Goal: Find contact information: Find contact information

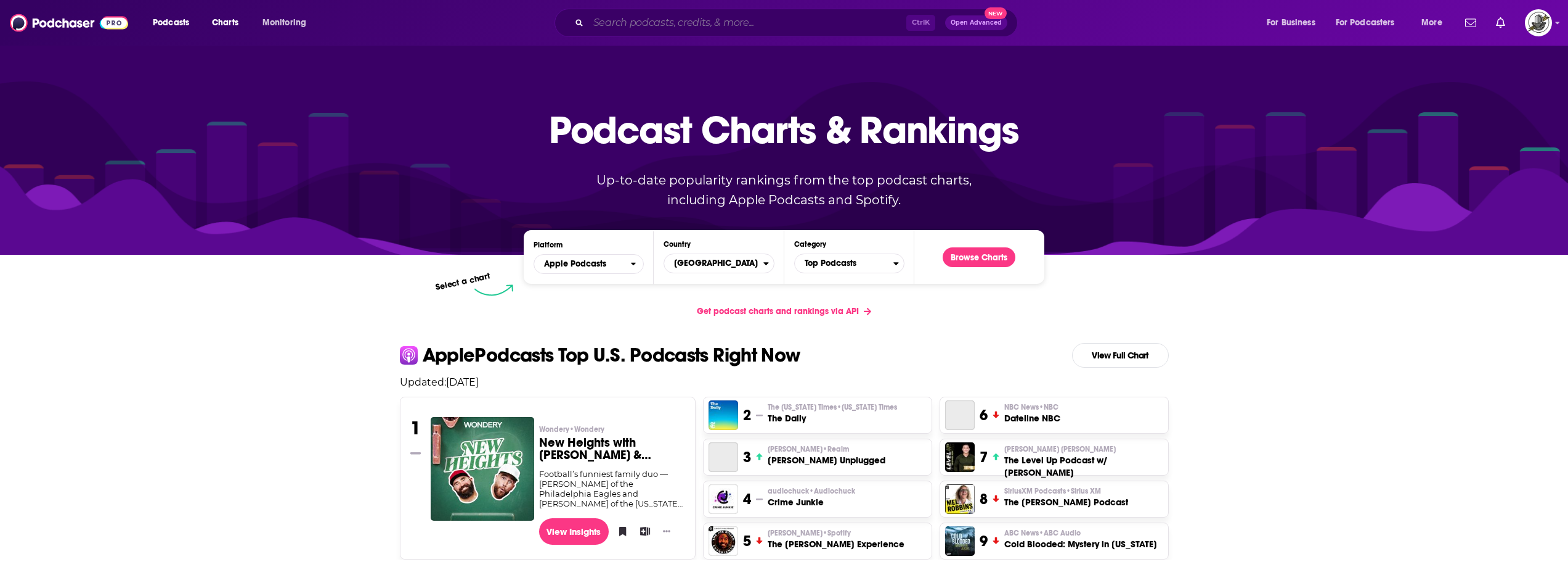
click at [794, 16] on input "Search podcasts, credits, & more..." at bounding box center [747, 22] width 318 height 20
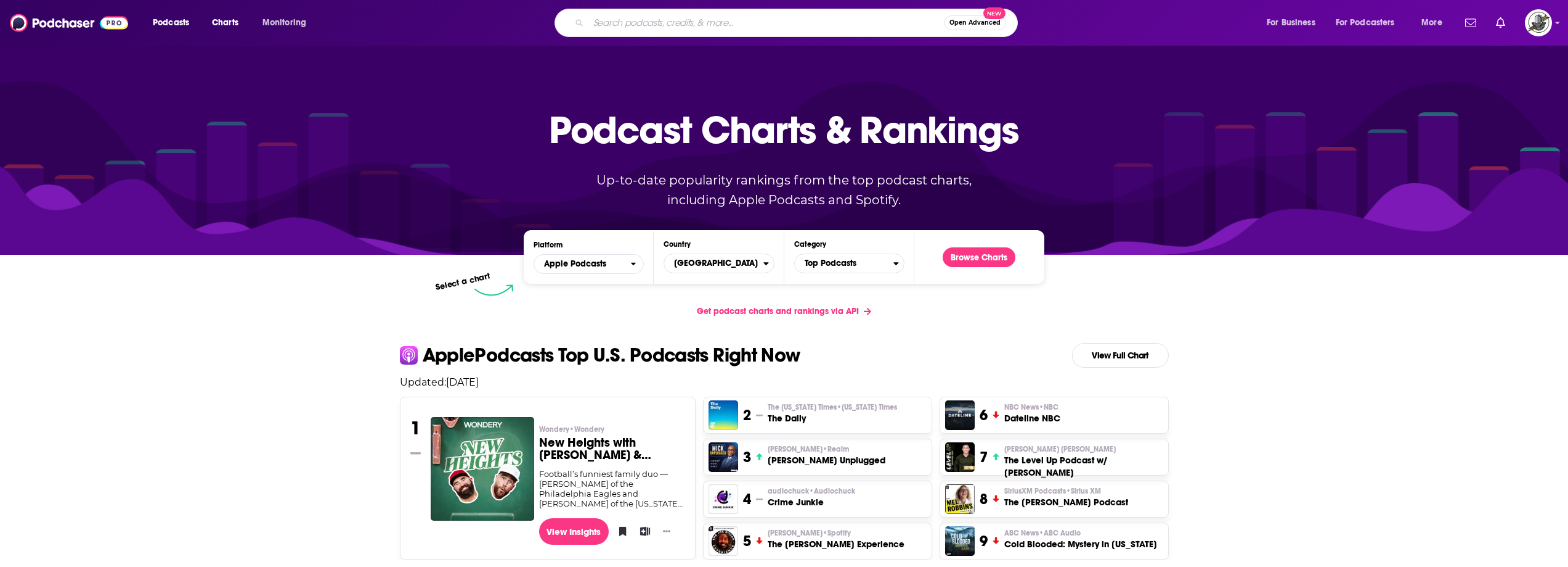
paste input "Healthy But Human"
type input "Healthy But Human"
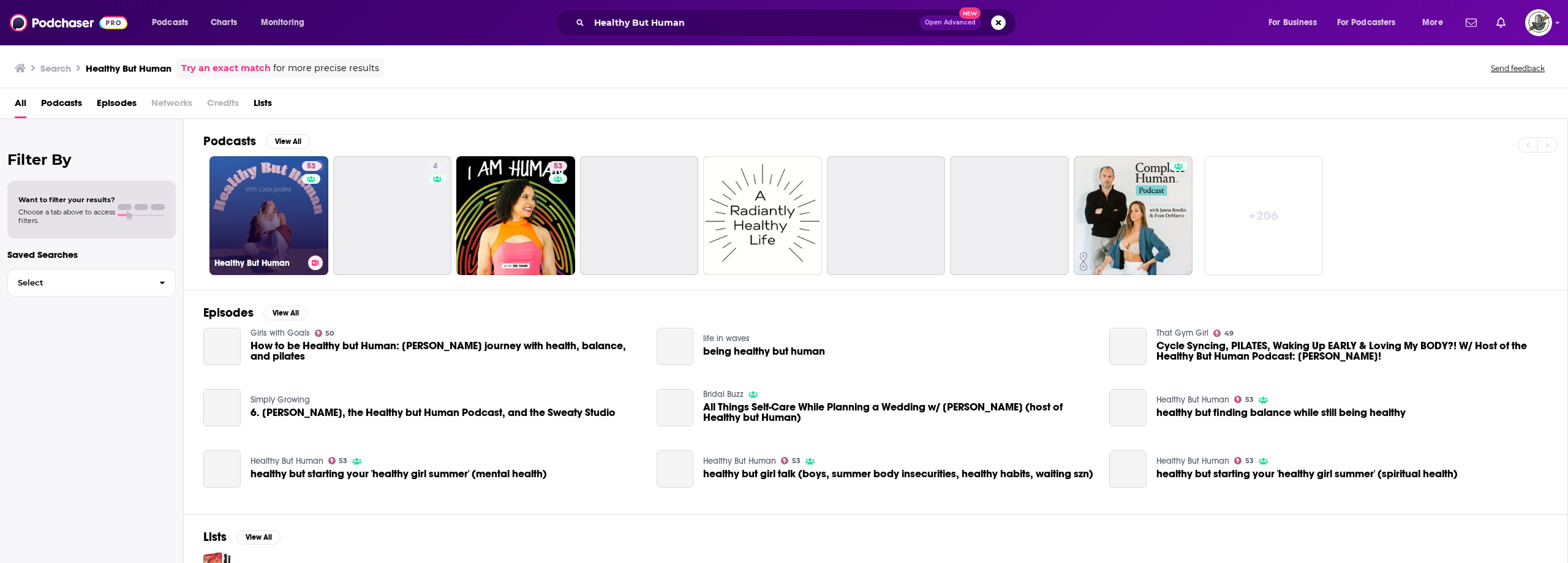
click at [302, 211] on div "53" at bounding box center [312, 208] width 21 height 94
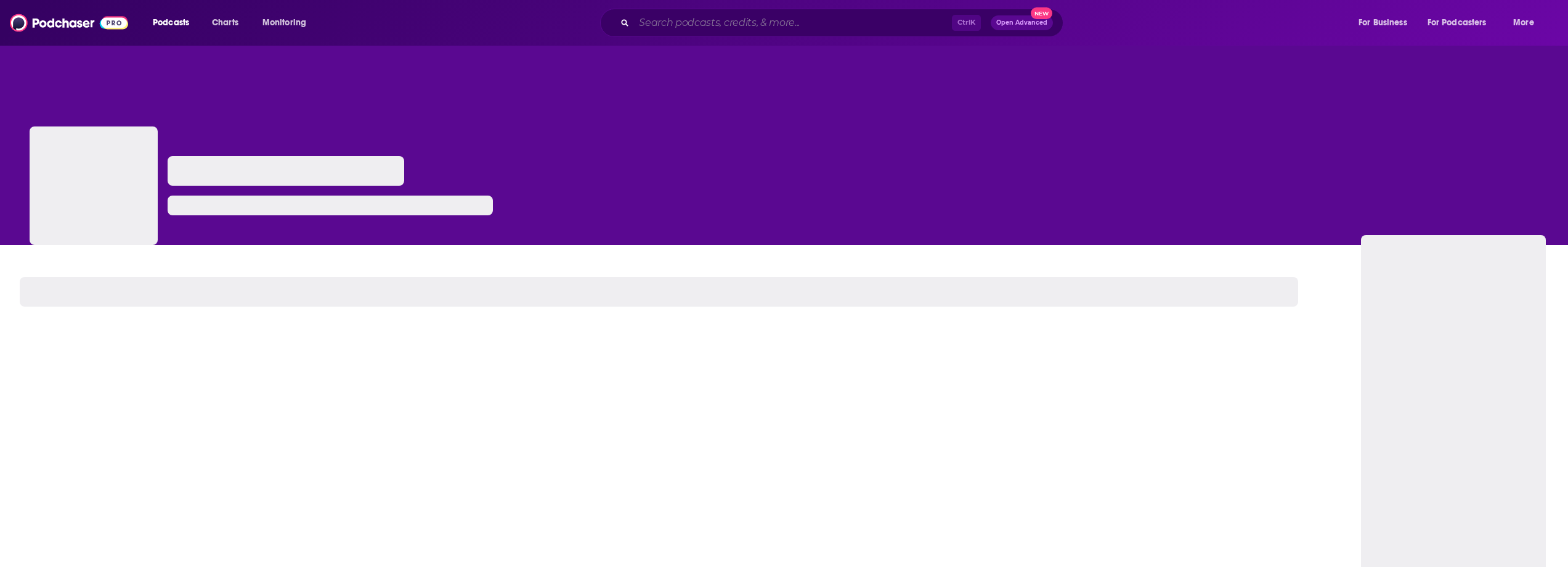
click at [819, 26] on input "Search podcasts, credits, & more..." at bounding box center [792, 22] width 318 height 20
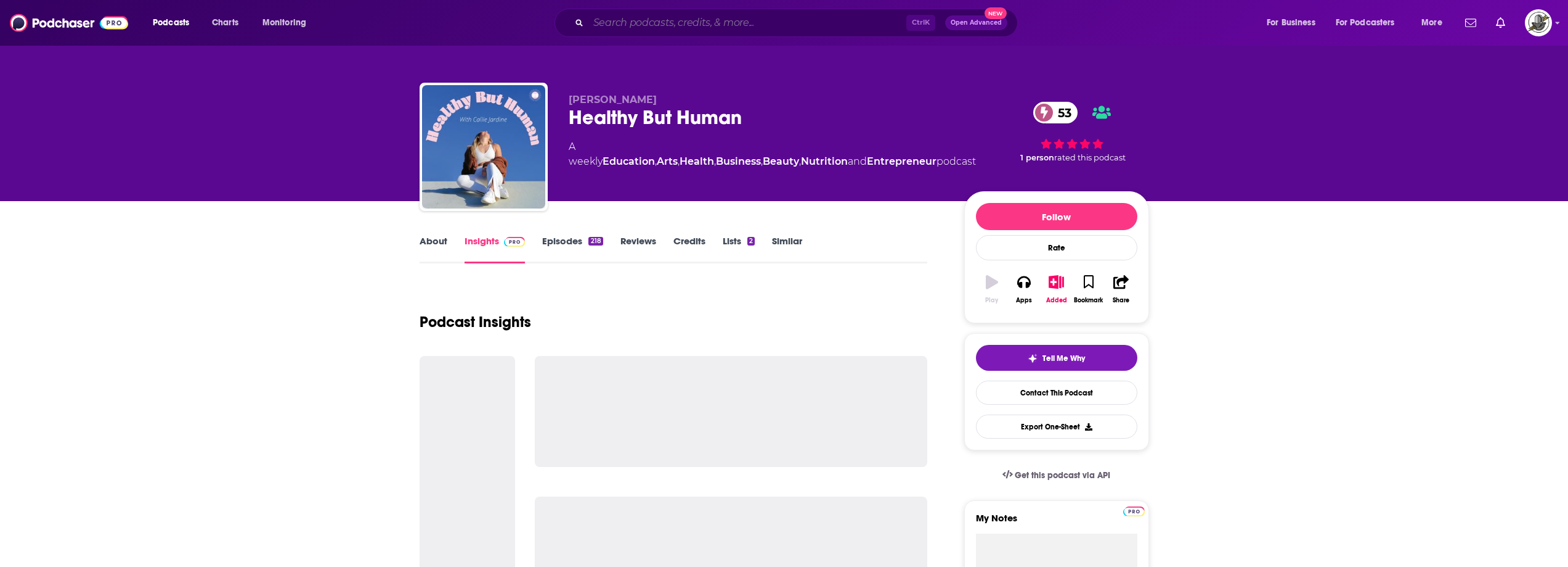
click at [802, 15] on input "Search podcasts, credits, & more..." at bounding box center [747, 22] width 318 height 20
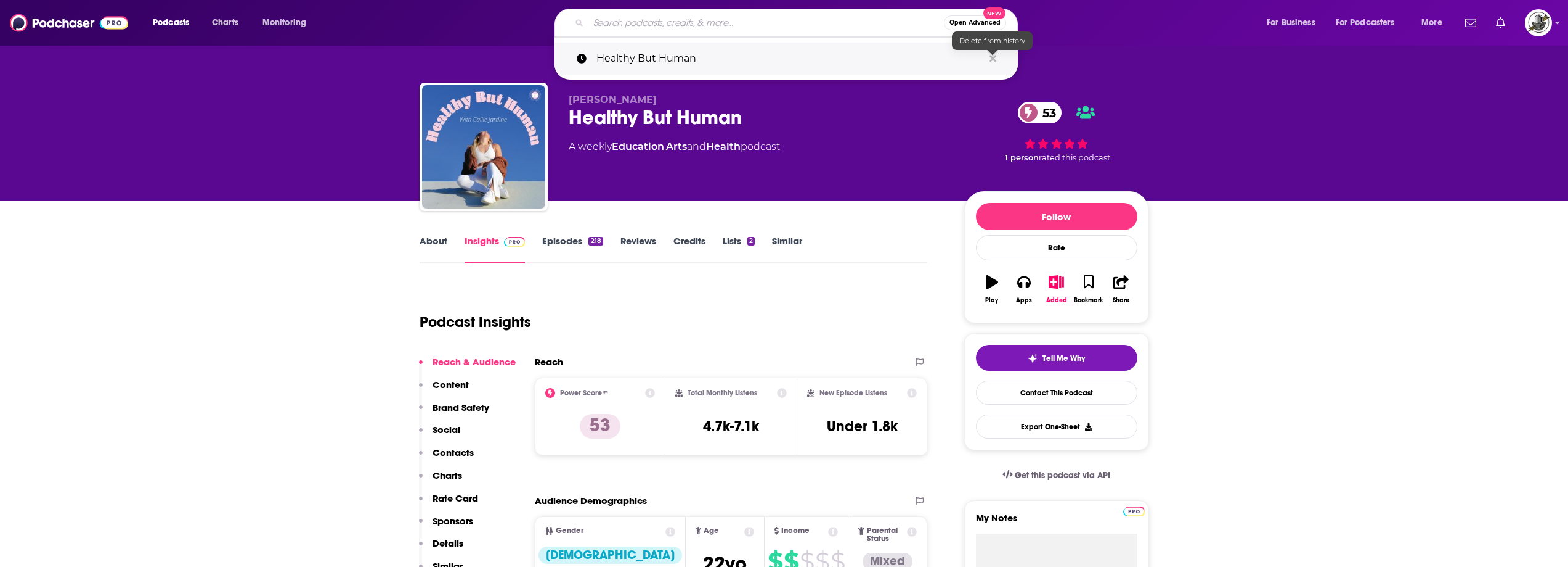
click at [994, 59] on icon "Search podcasts, credits, & more..." at bounding box center [993, 59] width 7 height 7
click at [865, 315] on div "Podcast Insights" at bounding box center [668, 314] width 499 height 63
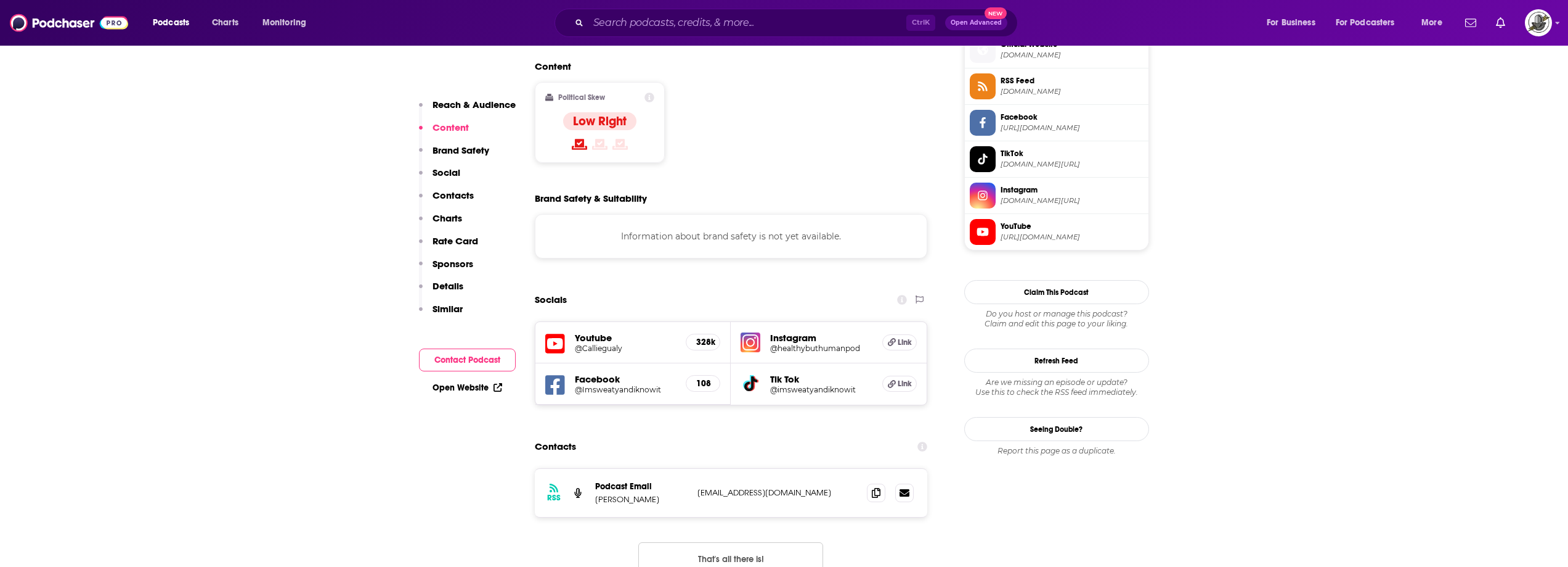
scroll to position [1048, 0]
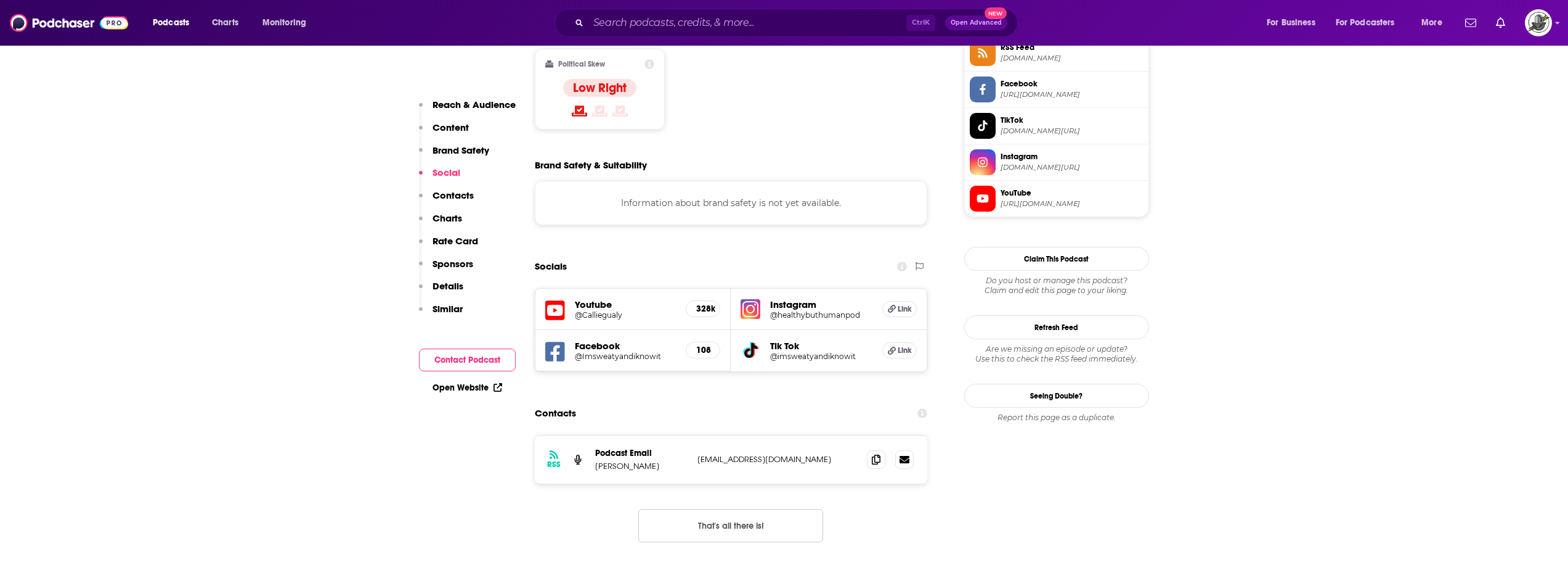
click at [554, 299] on icon at bounding box center [555, 310] width 20 height 22
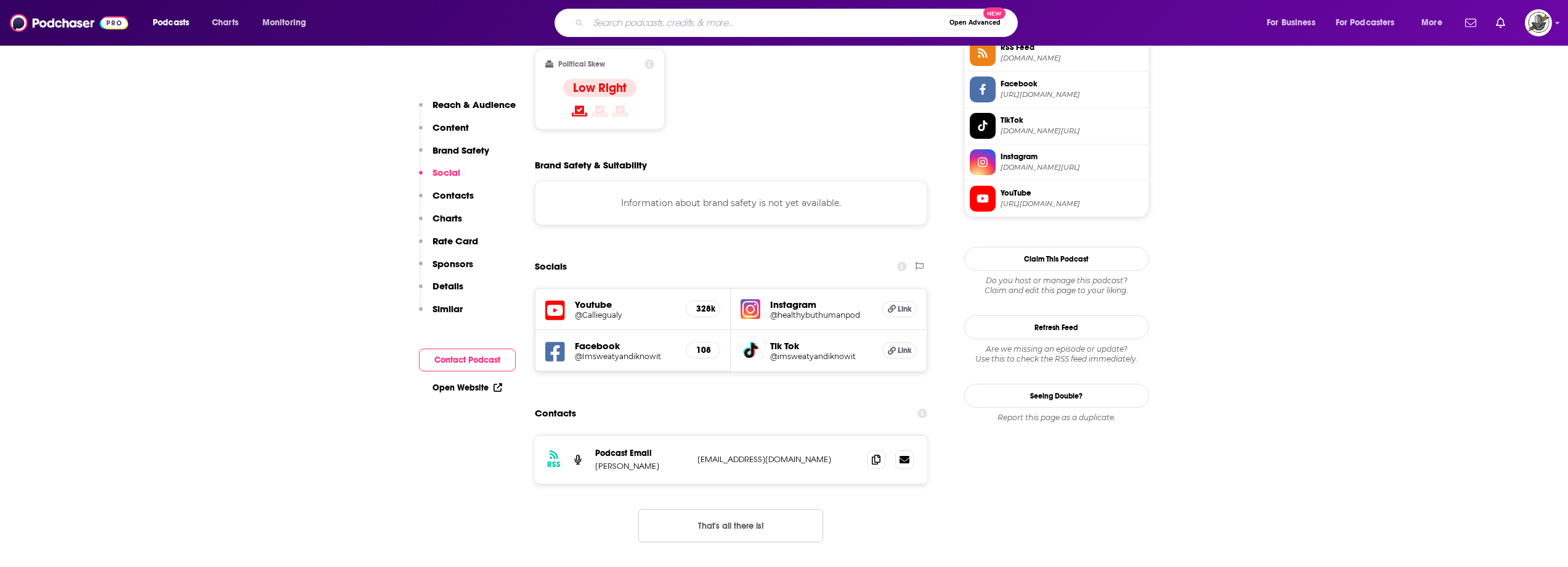
click at [794, 12] on div "Open Advanced New" at bounding box center [786, 22] width 463 height 28
paste input "Encountering You"
type input "Encountering You"
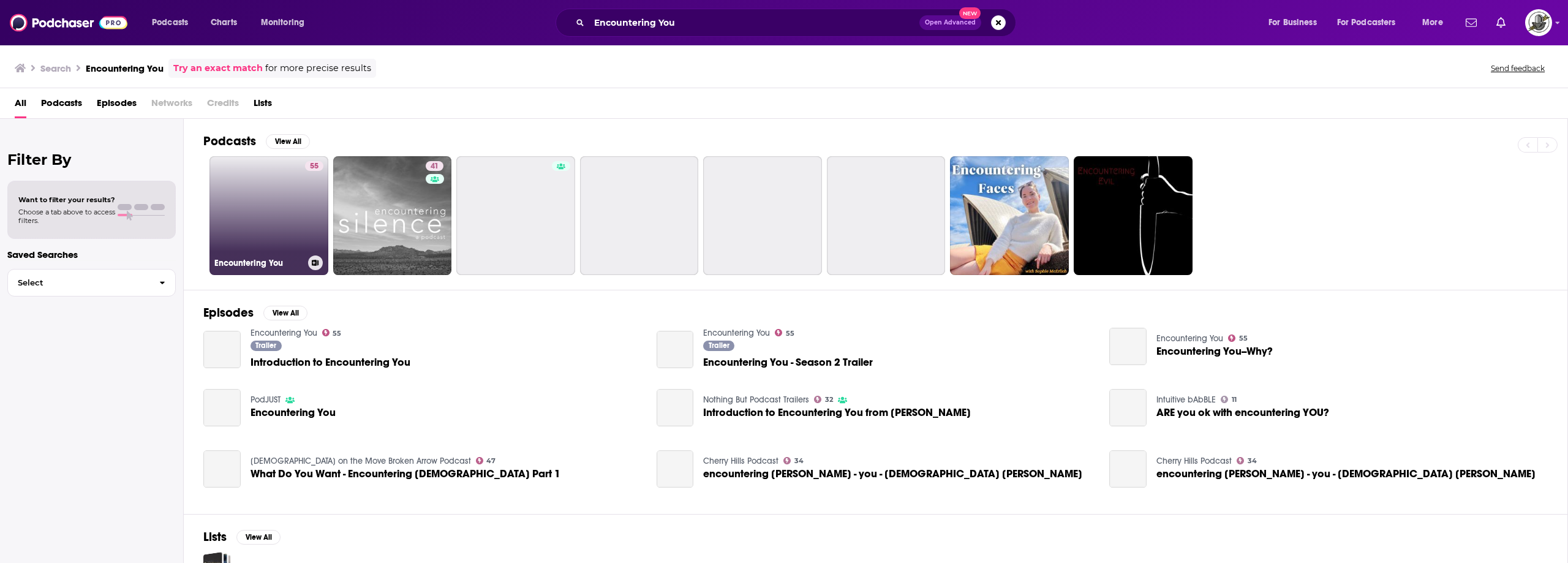
click at [283, 234] on link "55 Encountering You" at bounding box center [269, 215] width 119 height 119
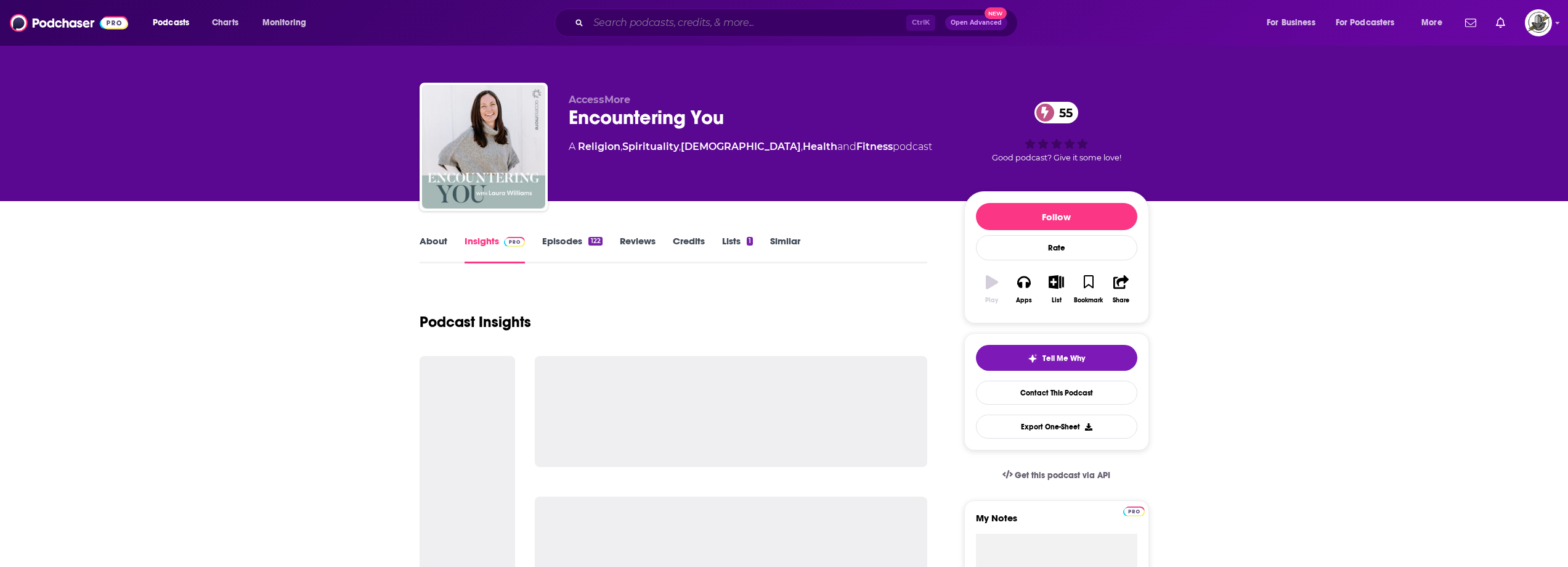
click at [803, 25] on input "Search podcasts, credits, & more..." at bounding box center [747, 22] width 318 height 20
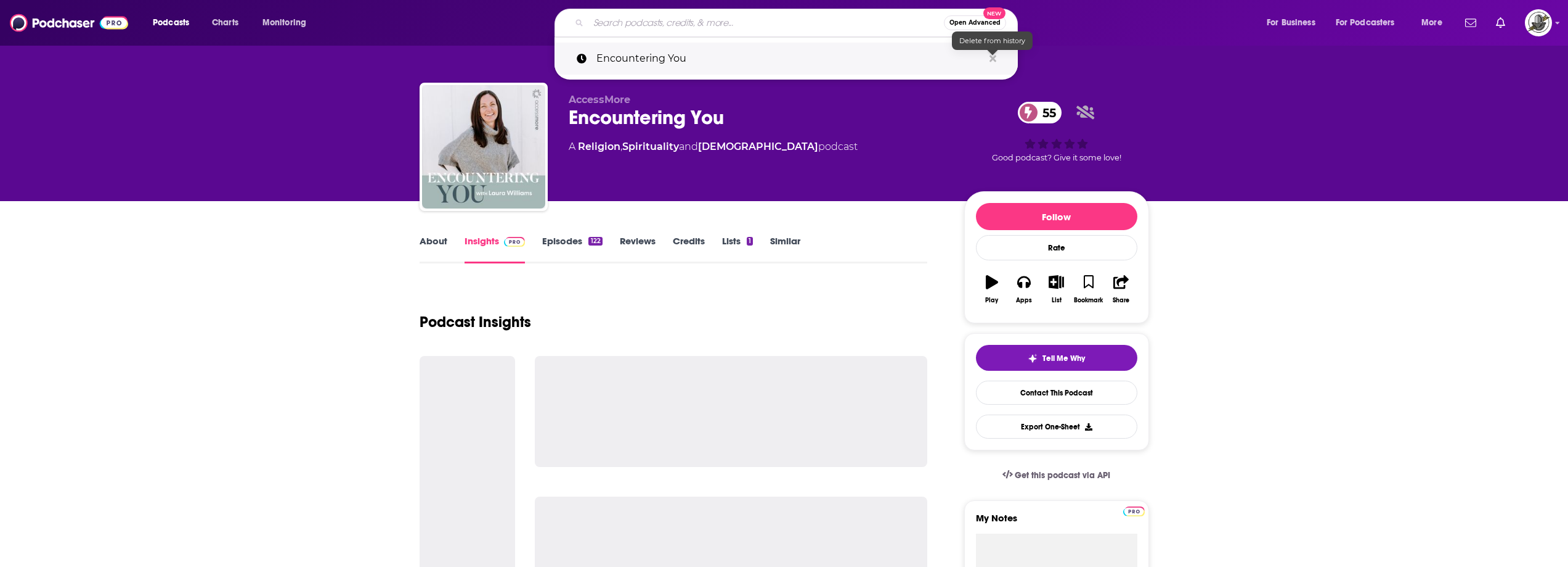
click at [993, 58] on icon "Search podcasts, credits, & more..." at bounding box center [993, 59] width 7 height 7
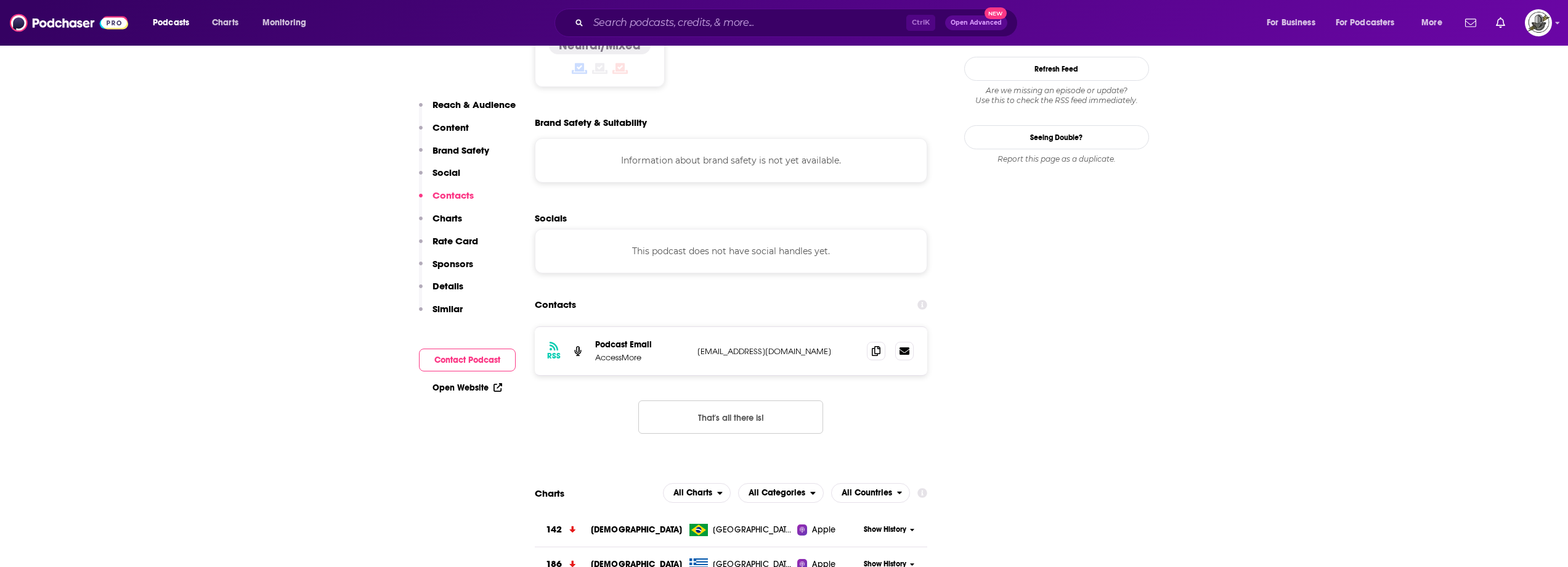
scroll to position [1048, 0]
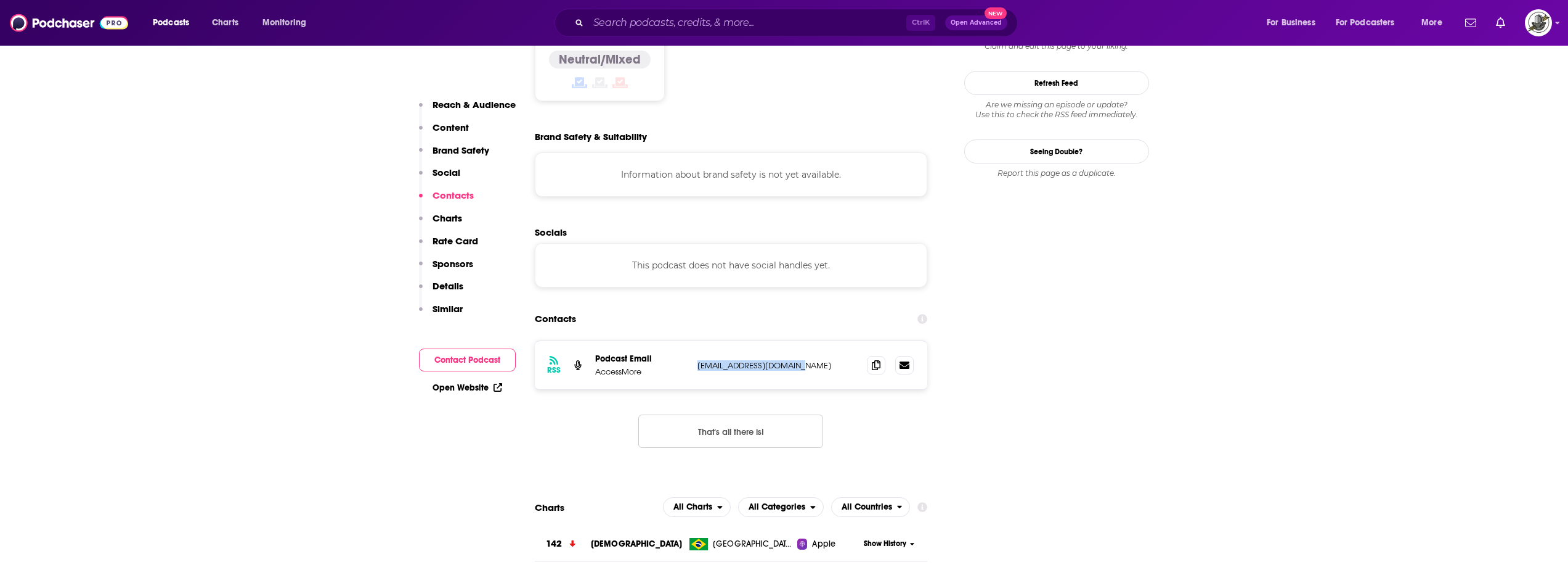
drag, startPoint x: 691, startPoint y: 277, endPoint x: 830, endPoint y: 274, distance: 139.0
click at [830, 341] on div "RSS Podcast Email AccessMore [EMAIL_ADDRESS][DOMAIN_NAME] [EMAIL_ADDRESS][DOMAI…" at bounding box center [731, 365] width 393 height 48
copy div "[EMAIL_ADDRESS][DOMAIN_NAME]"
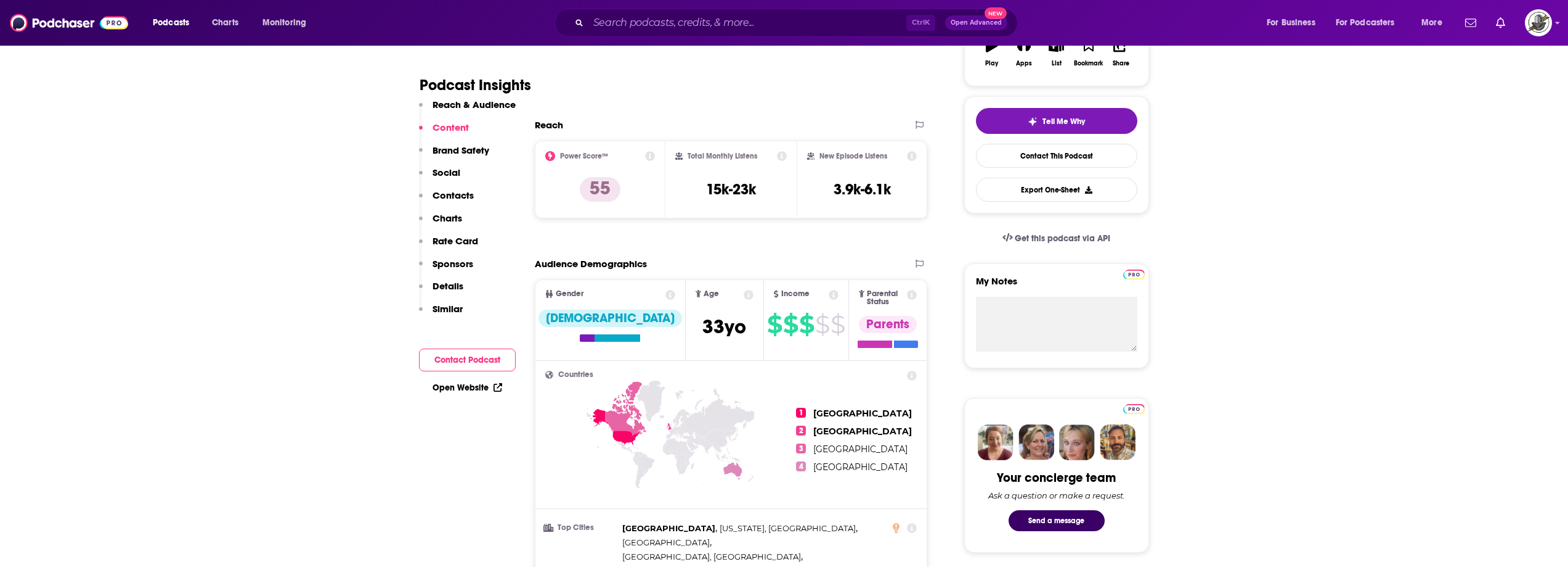
scroll to position [0, 0]
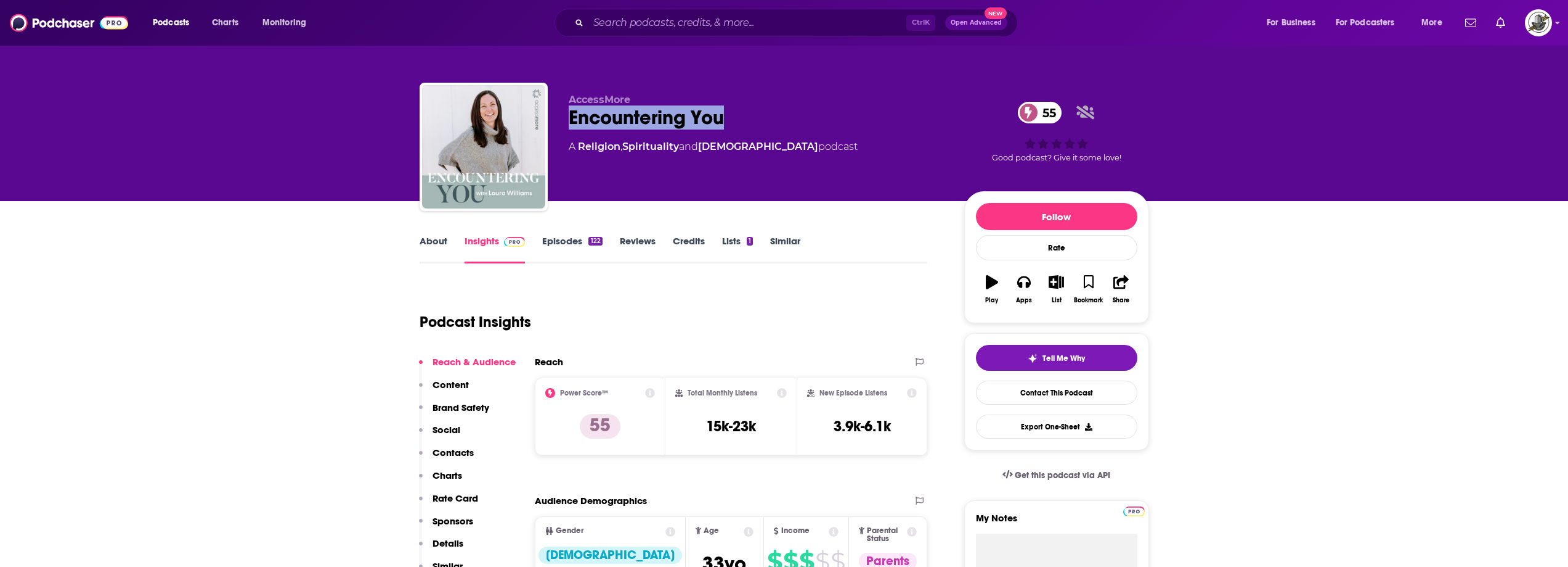
drag, startPoint x: 567, startPoint y: 117, endPoint x: 772, endPoint y: 121, distance: 205.0
click at [772, 121] on div "AccessMore Encountering You 55 A Religion , Spirituality and [DEMOGRAPHIC_DATA]…" at bounding box center [784, 149] width 729 height 134
copy h2 "Encountering You"
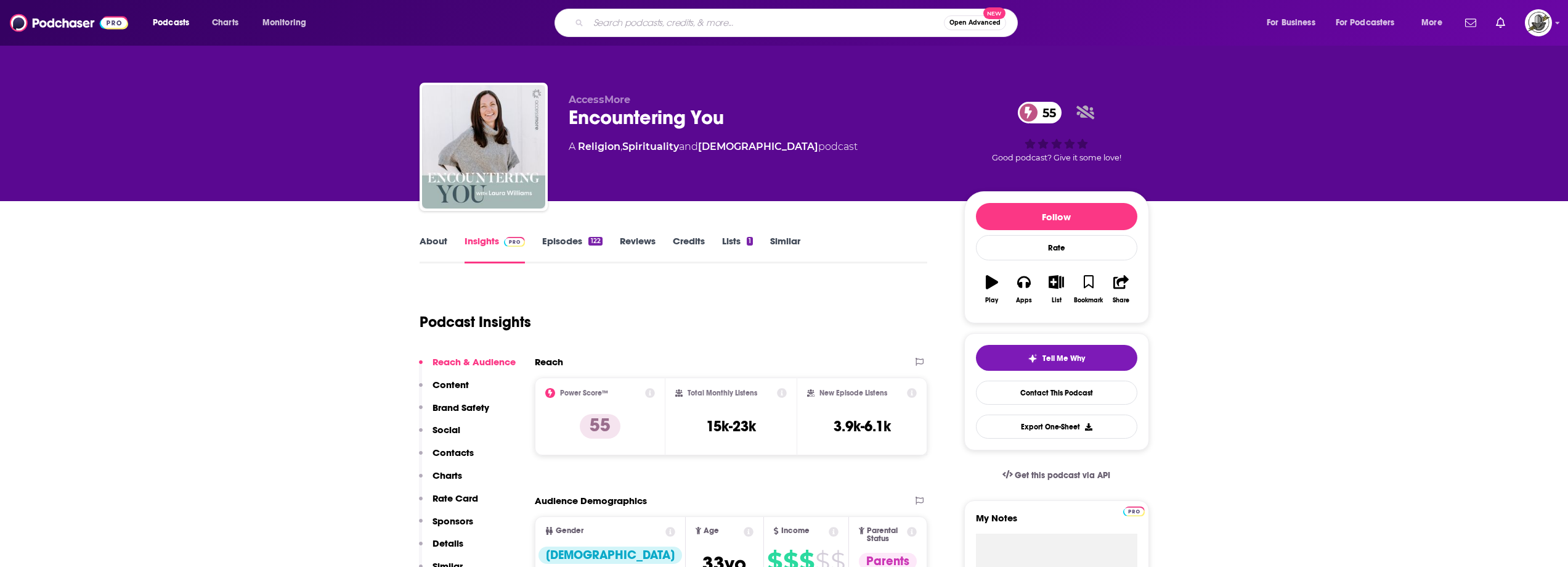
click at [858, 31] on input "Search podcasts, credits, & more..." at bounding box center [765, 22] width 356 height 20
paste input "Wellness Her Way with [PERSON_NAME]"
type input "Wellness Her Way with [PERSON_NAME]"
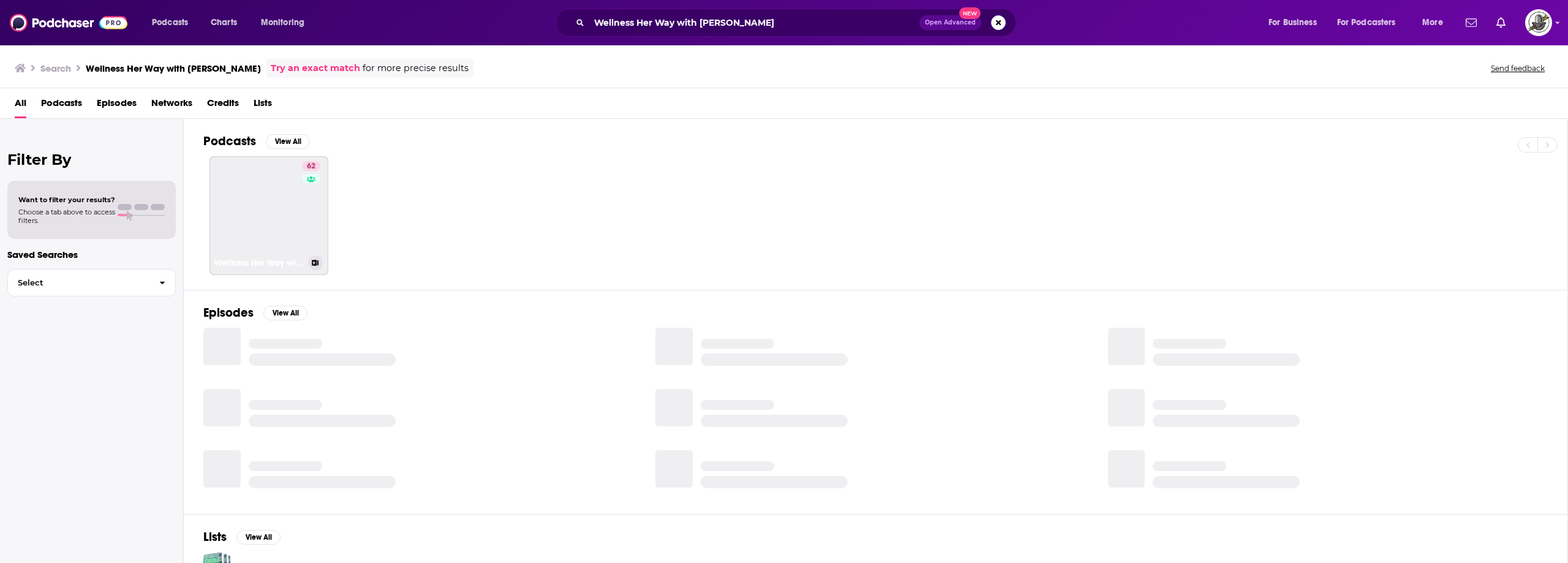
click at [282, 199] on link "62 Wellness Her Way with [PERSON_NAME]" at bounding box center [269, 215] width 119 height 119
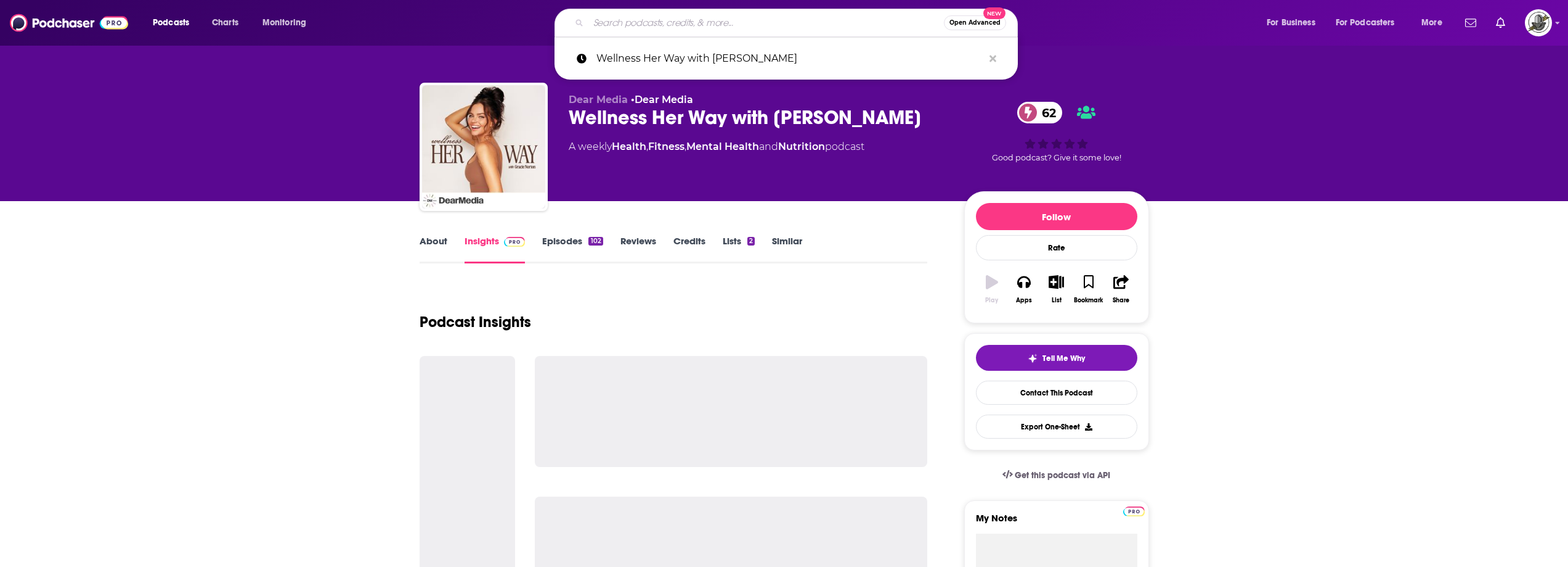
click at [763, 22] on input "Search podcasts, credits, & more..." at bounding box center [765, 22] width 356 height 20
click at [992, 59] on icon "Search podcasts, credits, & more..." at bounding box center [993, 59] width 7 height 7
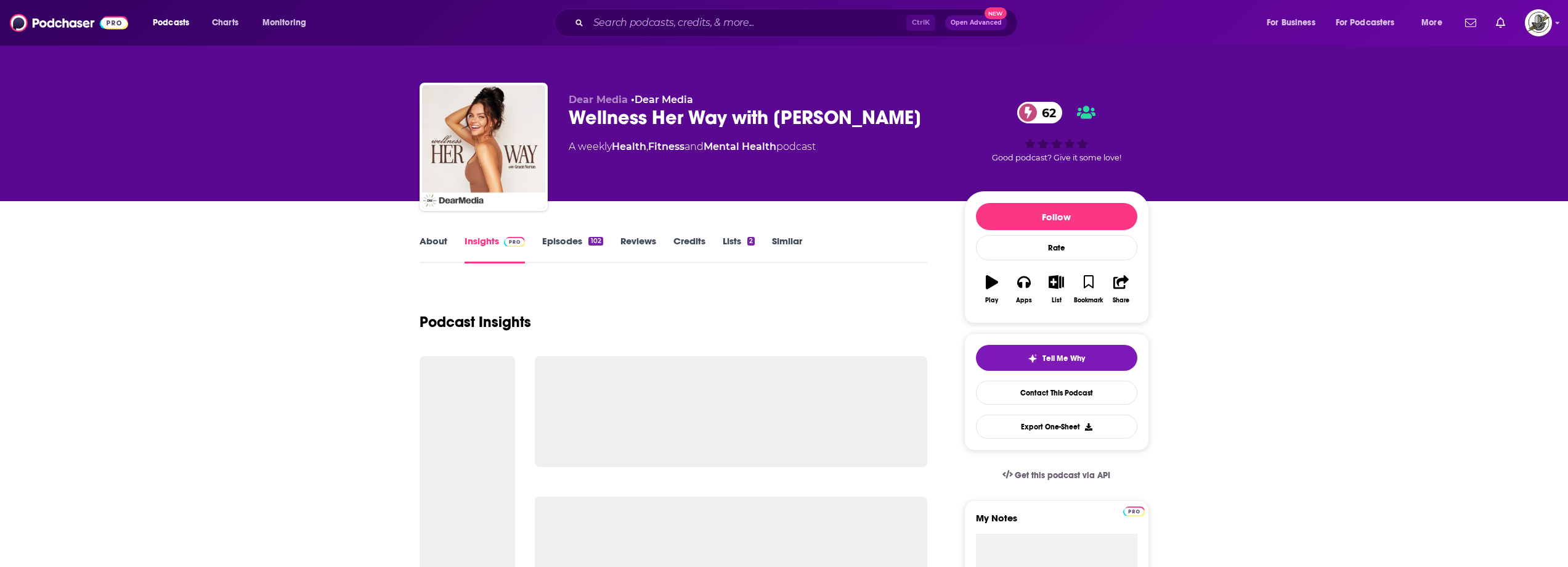
click at [870, 252] on div "About Insights Episodes 102 Reviews Credits Lists 2 Similar" at bounding box center [673, 247] width 508 height 30
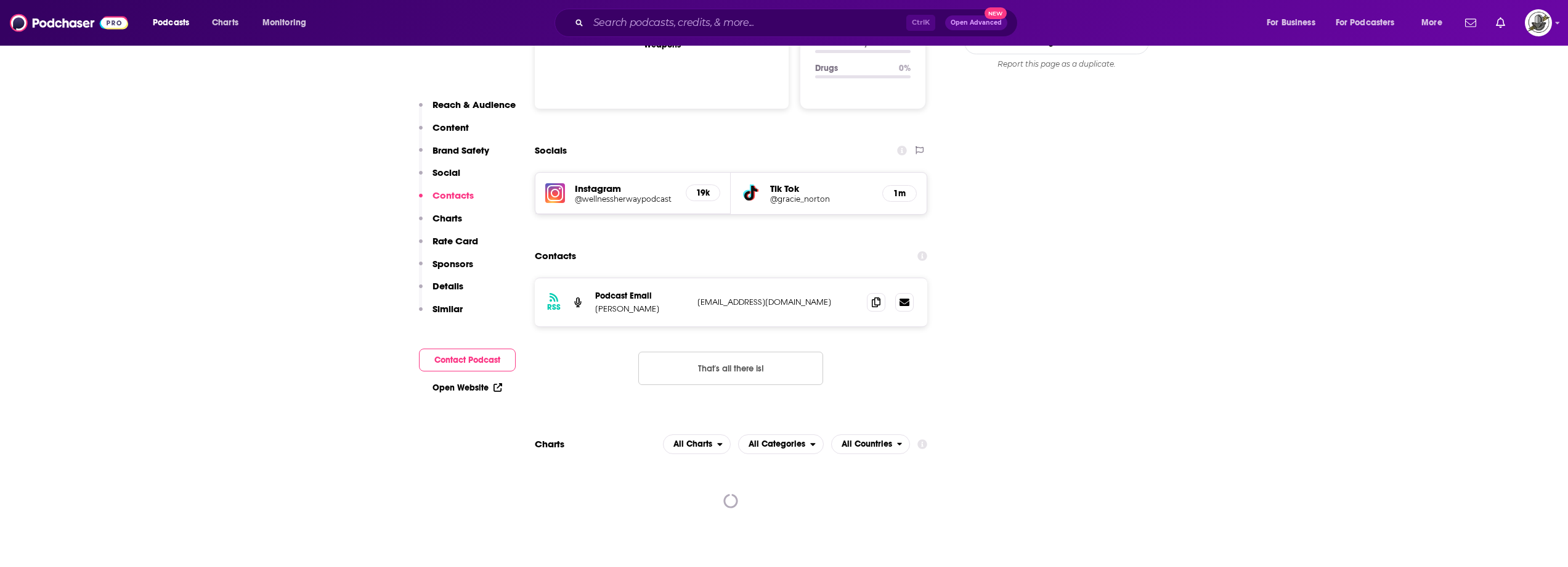
scroll to position [1356, 0]
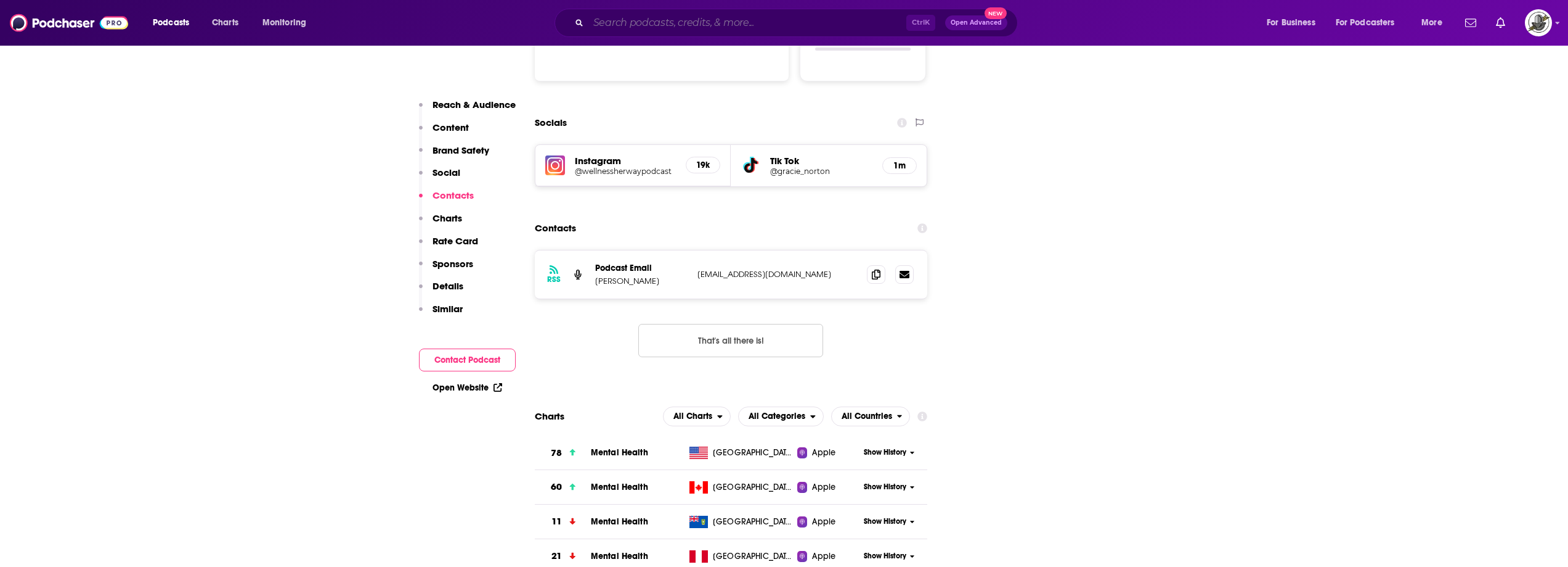
click at [788, 21] on input "Search podcasts, credits, & more..." at bounding box center [747, 22] width 318 height 20
paste input "Lean In With [PERSON_NAME]"
type input "Lean In With [PERSON_NAME]"
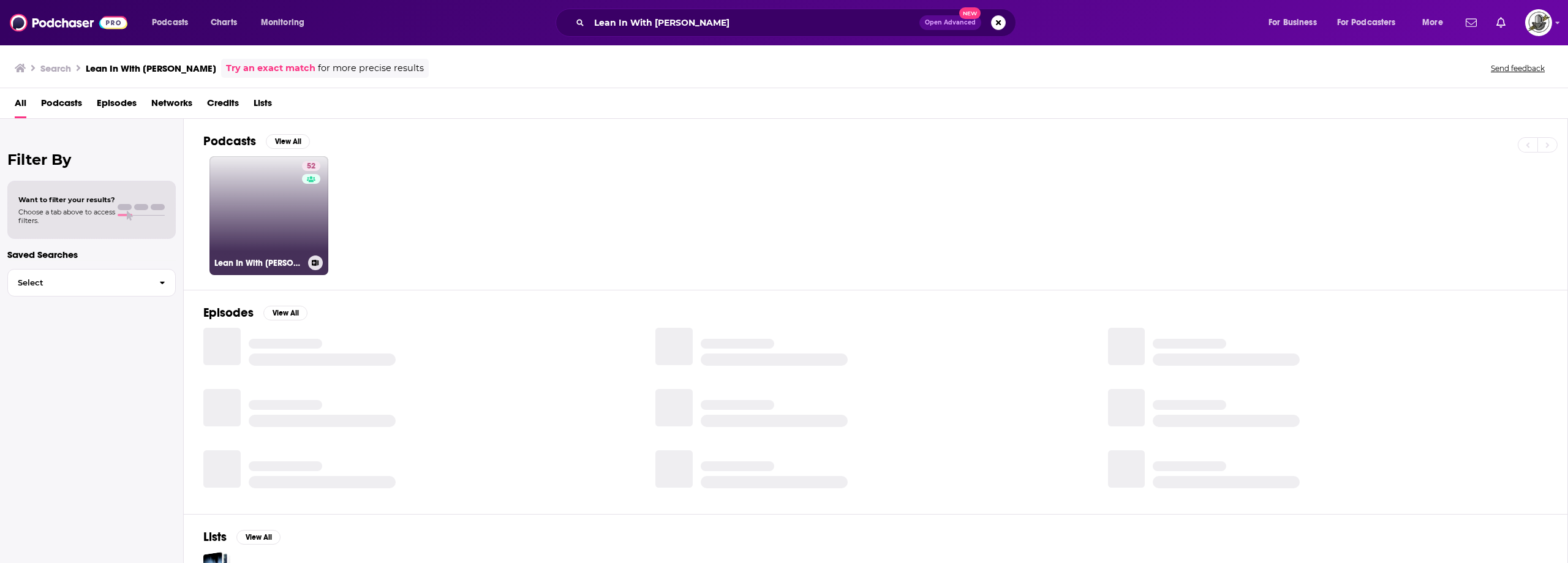
click at [260, 231] on link "52 Lean In With [PERSON_NAME]" at bounding box center [269, 215] width 119 height 119
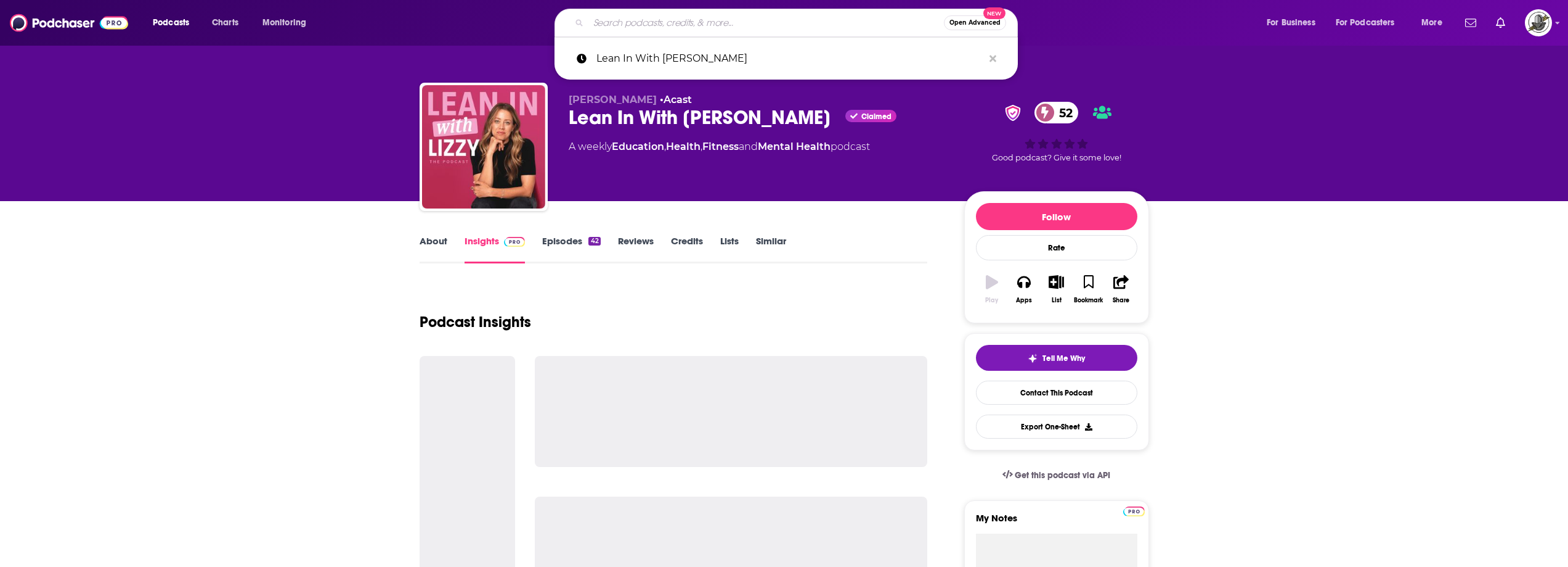
click at [754, 16] on input "Search podcasts, credits, & more..." at bounding box center [765, 22] width 356 height 20
click at [858, 25] on input "Search podcasts, credits, & more..." at bounding box center [765, 22] width 356 height 20
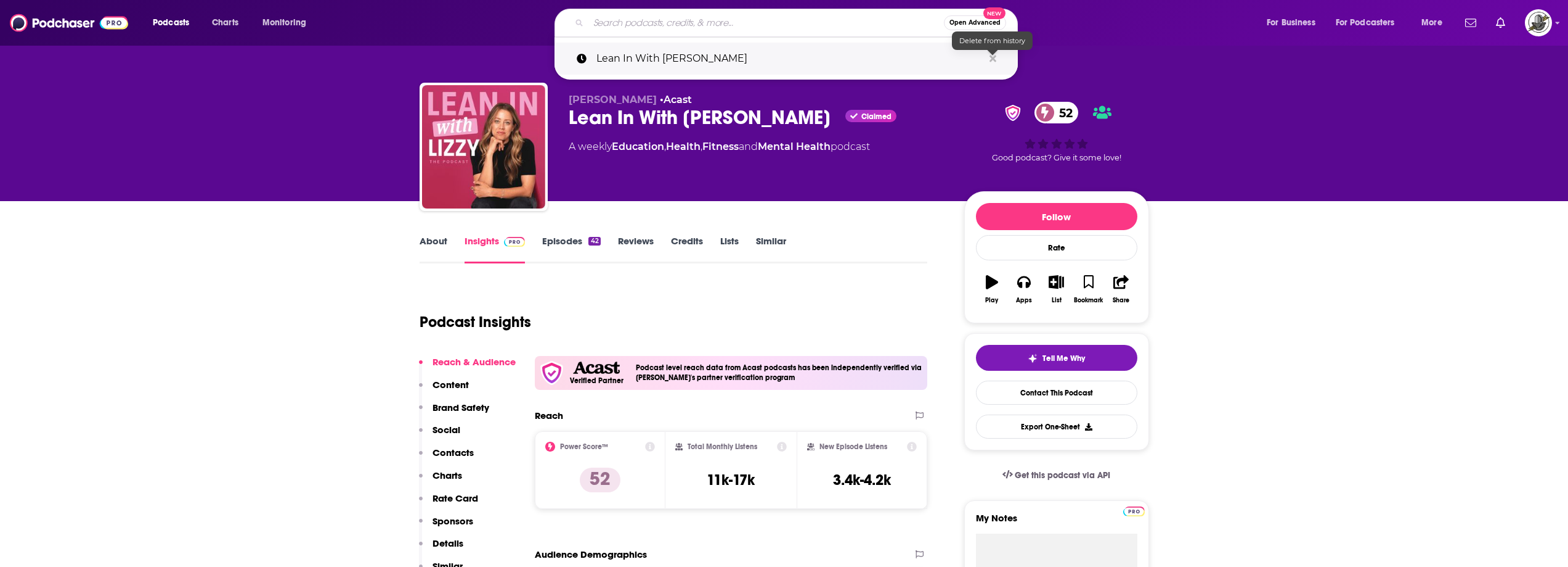
click at [992, 59] on icon "Search podcasts, credits, & more..." at bounding box center [993, 59] width 7 height 7
click at [859, 243] on div "About Insights Episodes 42 Reviews Credits Lists Similar" at bounding box center [673, 247] width 508 height 30
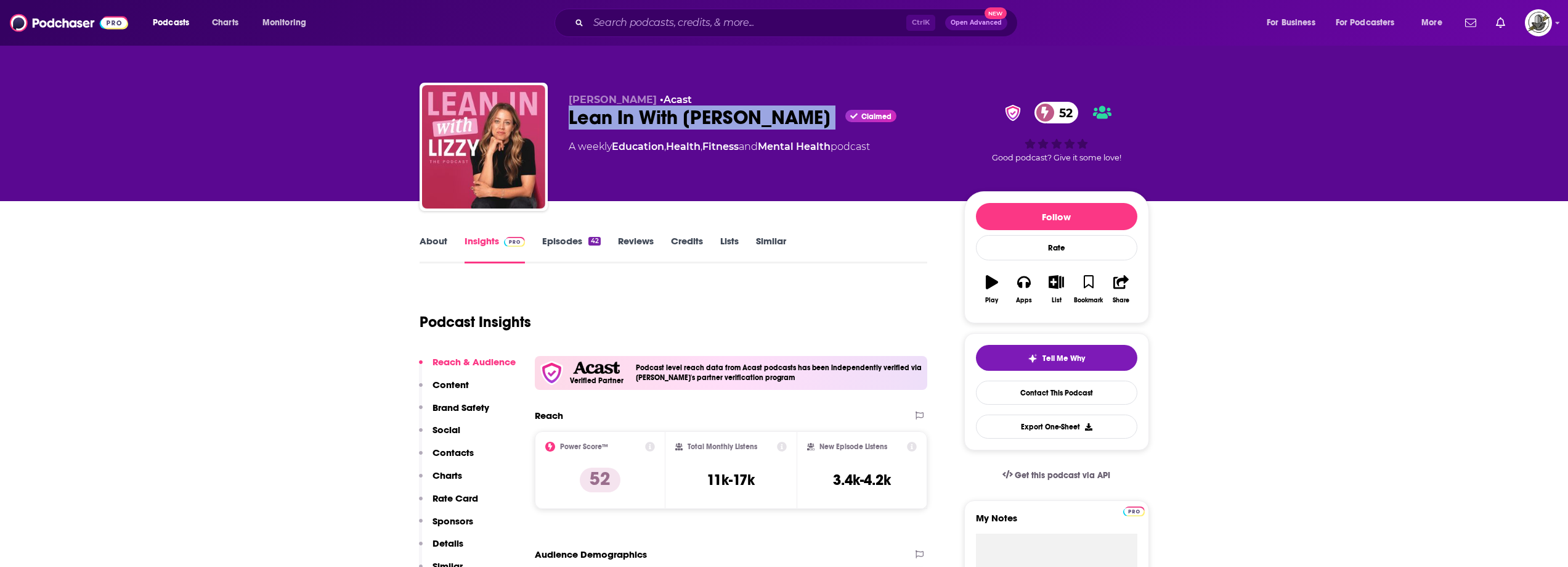
drag, startPoint x: 564, startPoint y: 127, endPoint x: 731, endPoint y: 129, distance: 167.0
click at [731, 129] on div "[PERSON_NAME] • Acast Lean In With [PERSON_NAME] Claimed 52 A weekly Education …" at bounding box center [784, 149] width 729 height 134
copy div "Lean In With [PERSON_NAME]"
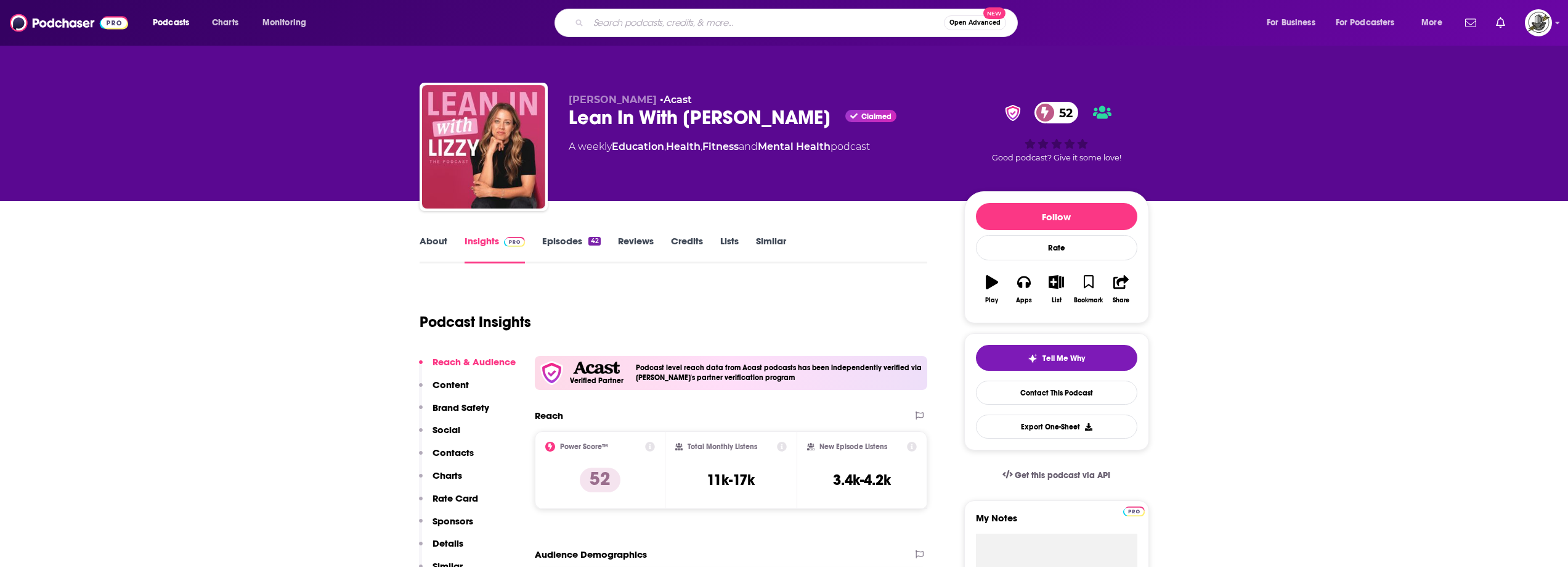
click at [760, 20] on input "Search podcasts, credits, & more..." at bounding box center [765, 22] width 356 height 20
paste input "MILKLESS"
type input "MILKLESS"
click at [757, 24] on input "MILKLESS" at bounding box center [753, 22] width 331 height 20
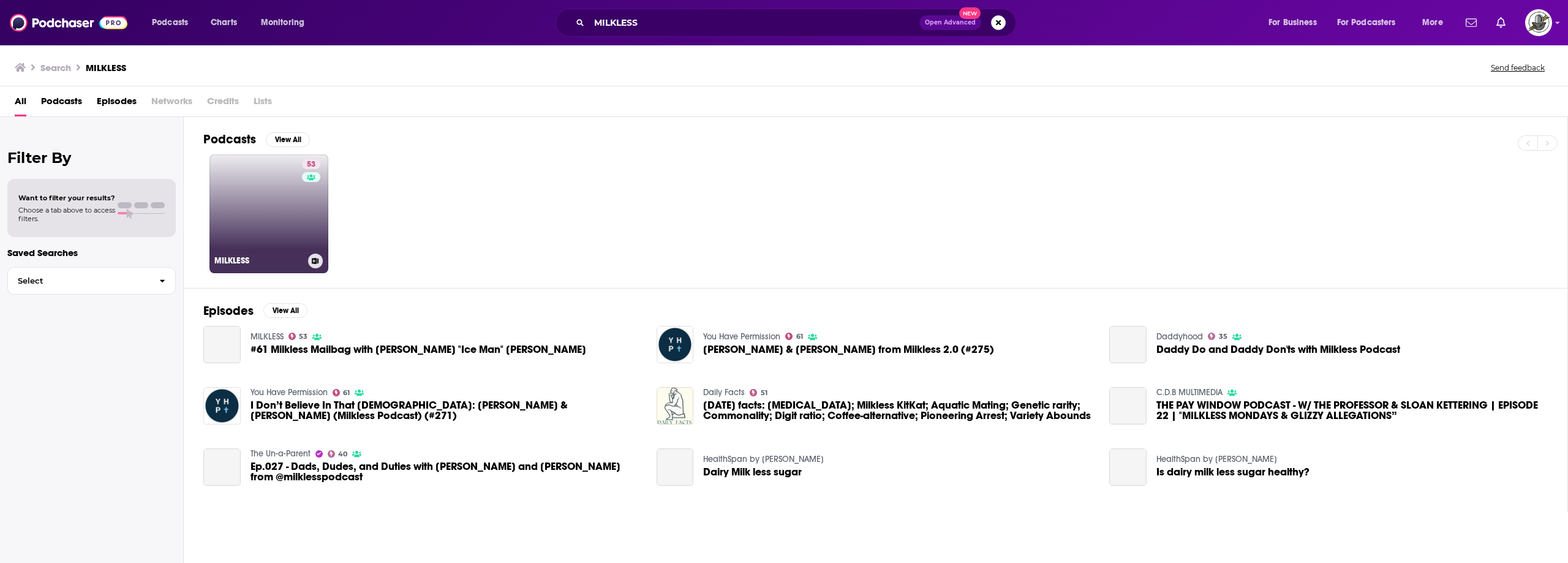
click at [291, 218] on link "53 MILKLESS" at bounding box center [269, 213] width 119 height 119
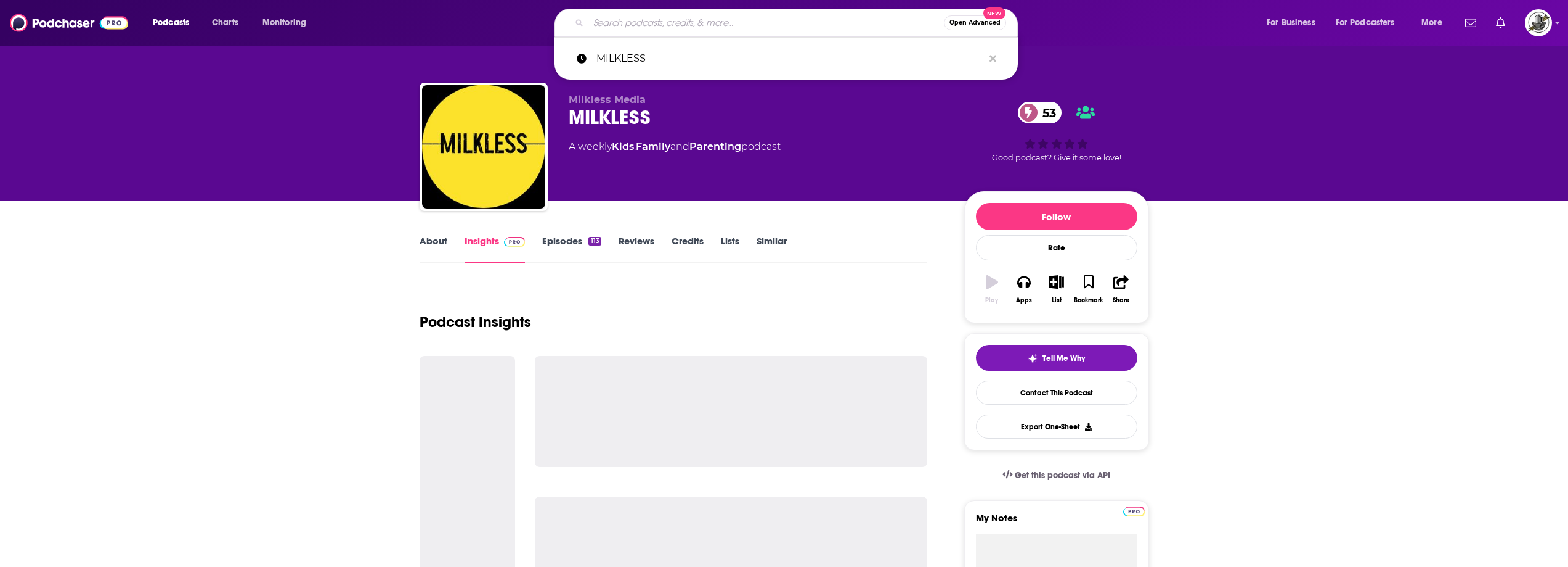
click at [790, 22] on input "Search podcasts, credits, & more..." at bounding box center [765, 22] width 356 height 20
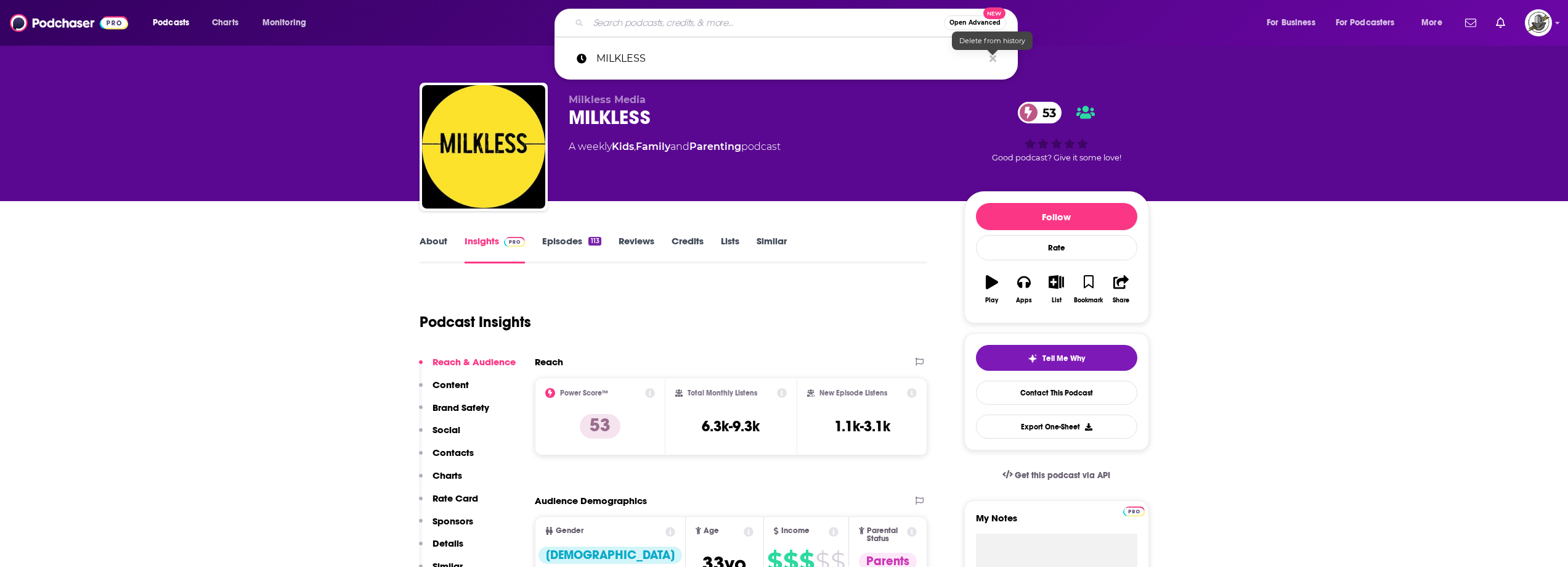
drag, startPoint x: 993, startPoint y: 59, endPoint x: 935, endPoint y: 152, distance: 109.6
click at [992, 59] on icon "Search podcasts, credits, & more..." at bounding box center [993, 59] width 7 height 7
click at [870, 244] on div "About Insights Episodes 113 Reviews Credits Lists Similar" at bounding box center [673, 247] width 508 height 30
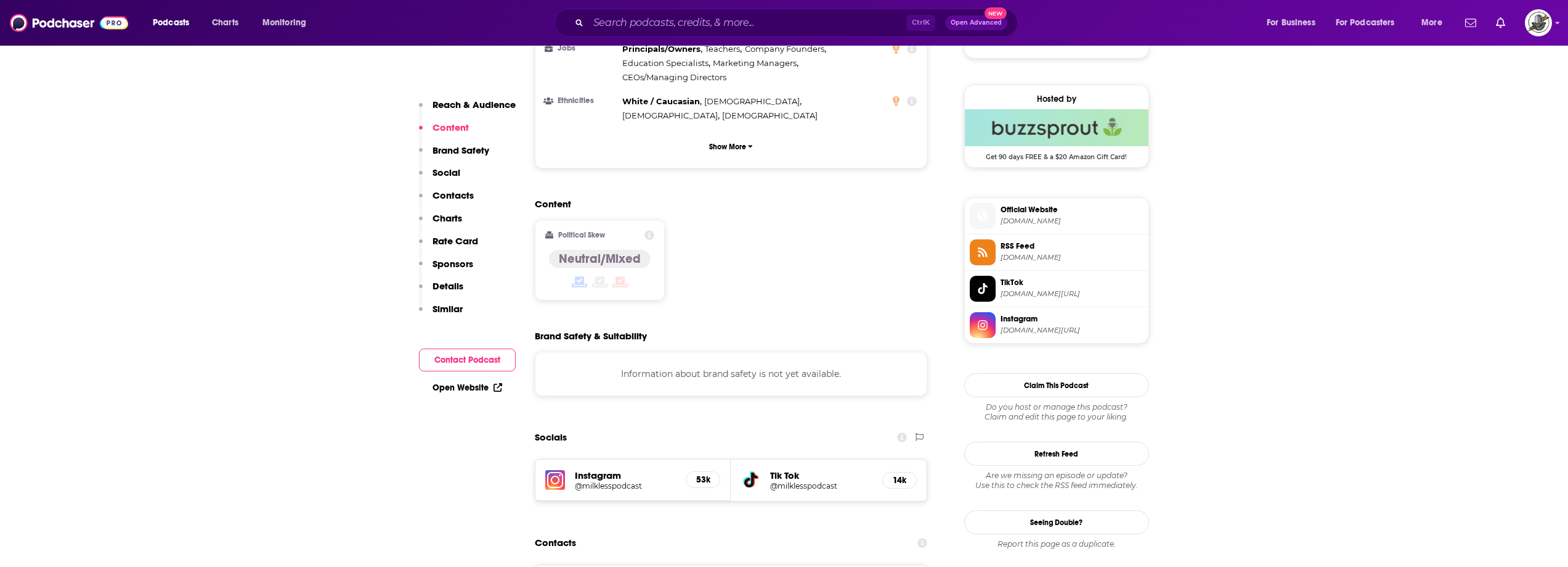
scroll to position [1048, 0]
